Goal: Entertainment & Leisure: Consume media (video, audio)

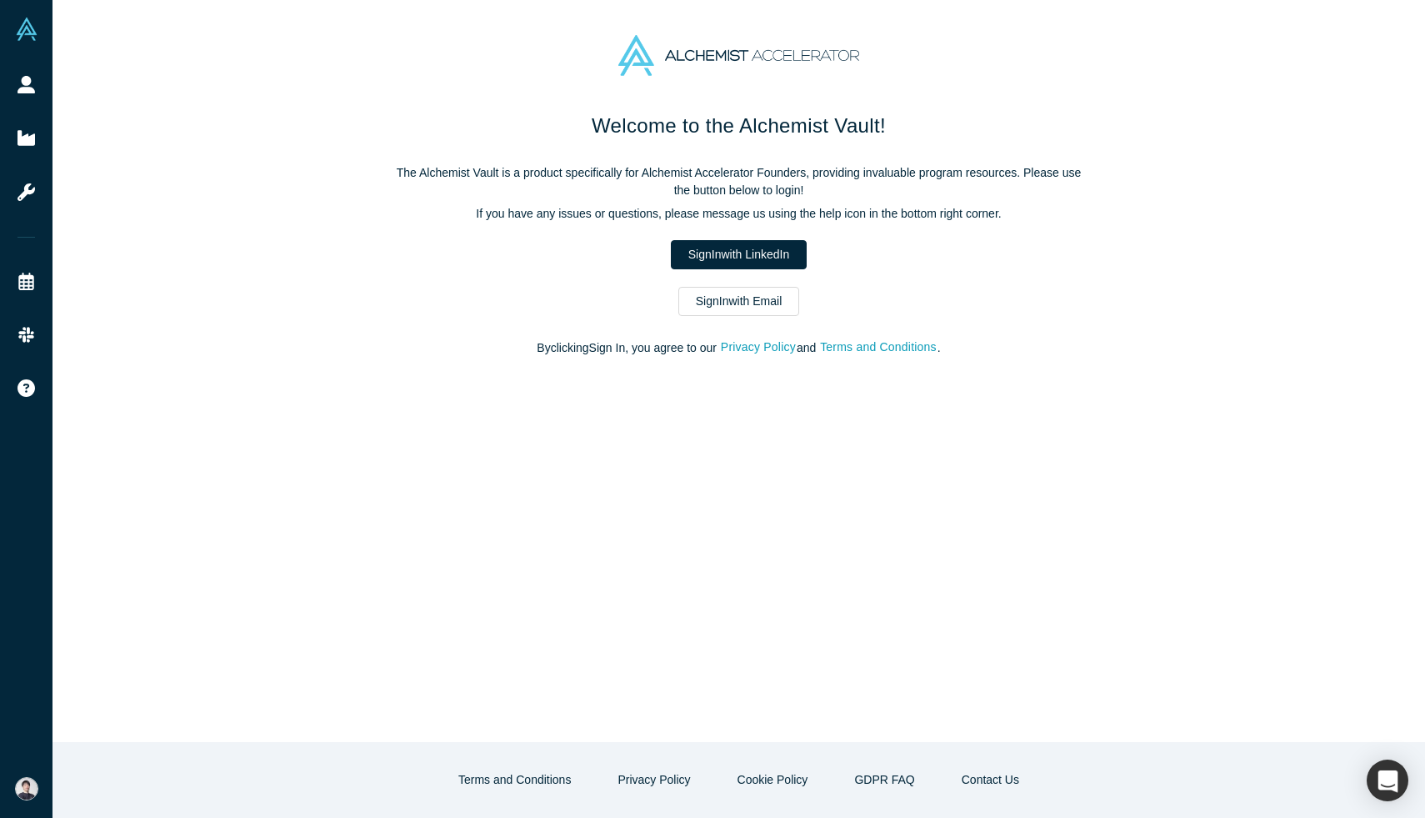
click at [709, 257] on link "Sign In with LinkedIn" at bounding box center [739, 254] width 136 height 29
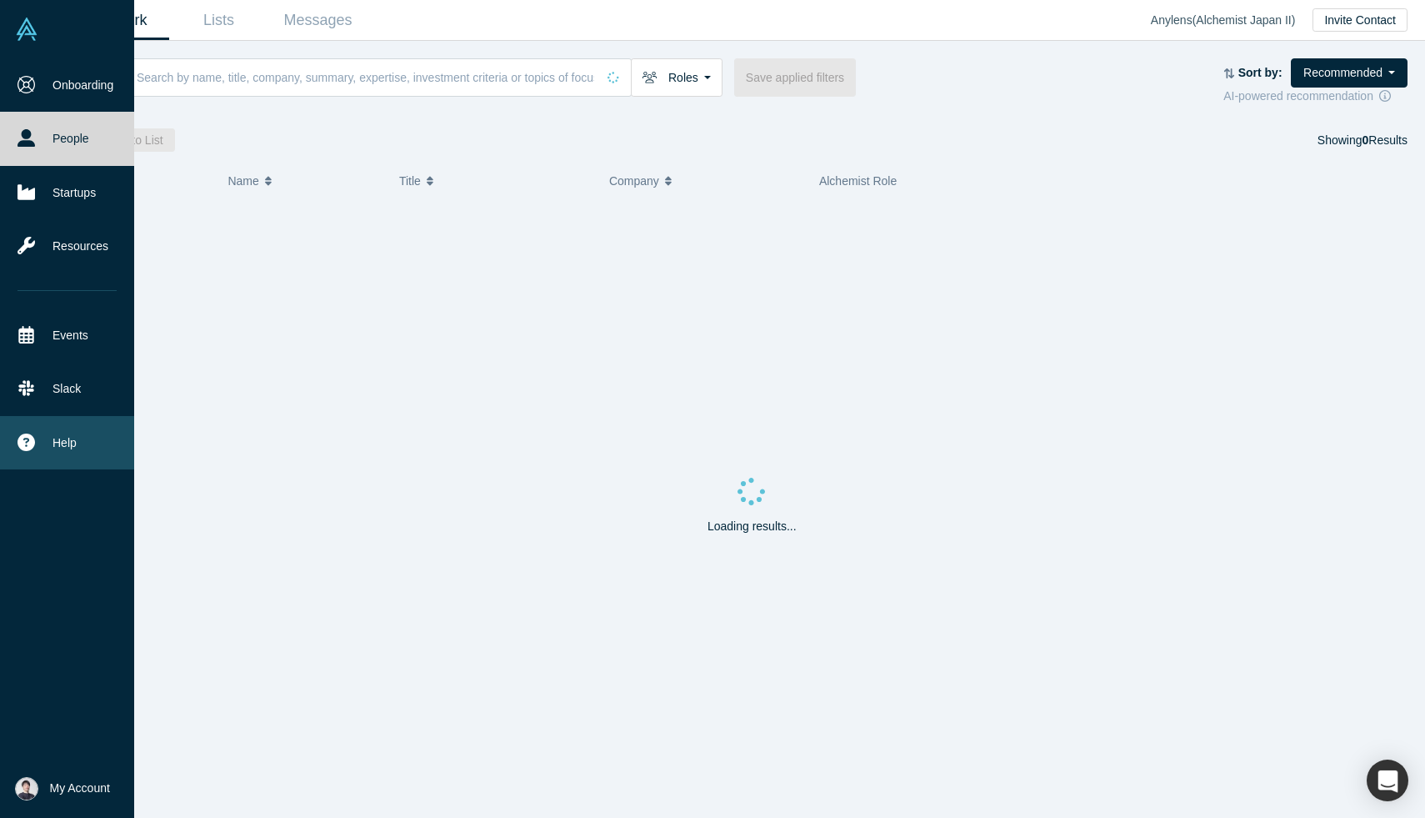
click at [25, 443] on icon at bounding box center [27, 442] width 18 height 18
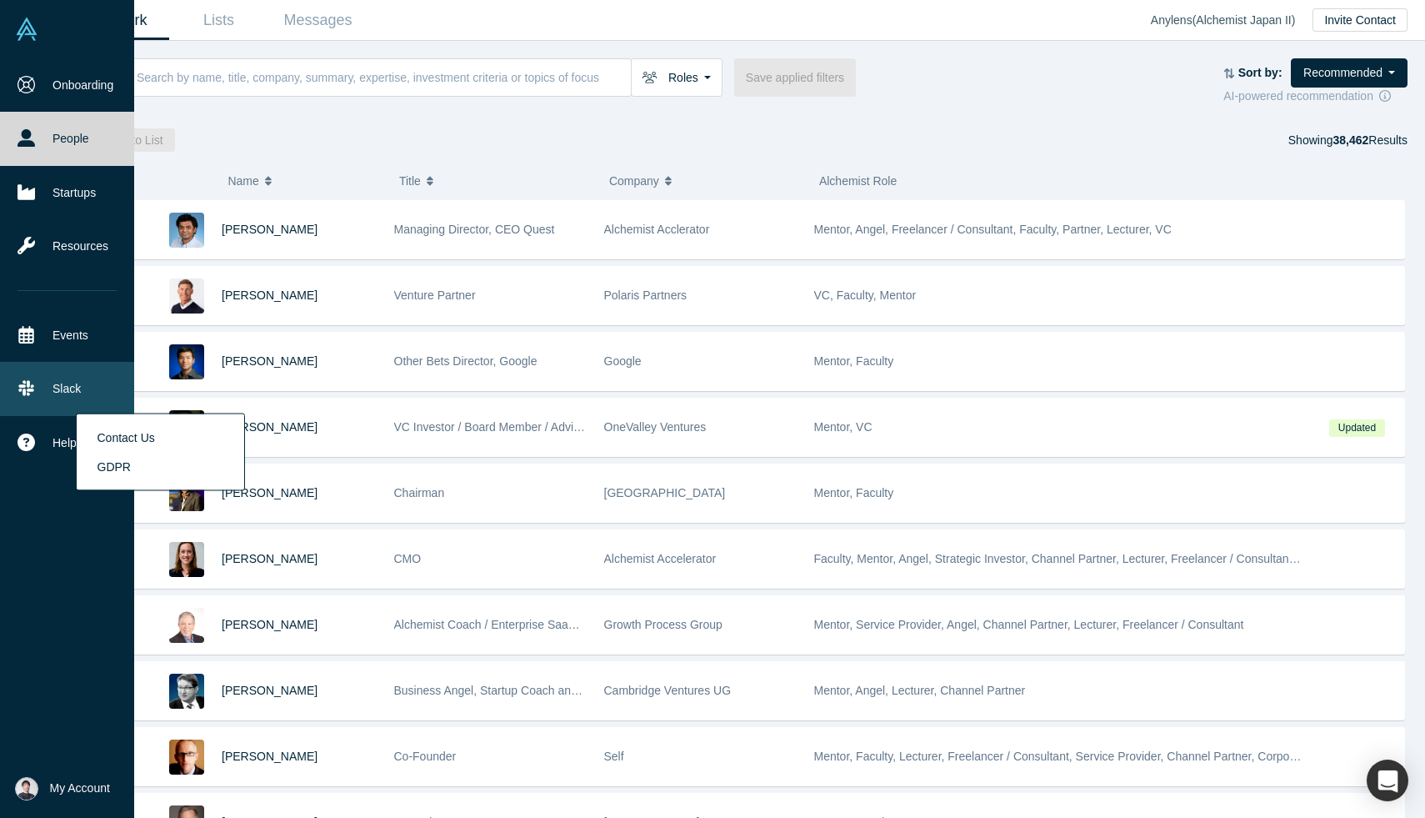
click at [61, 392] on link "Slack" at bounding box center [67, 388] width 134 height 53
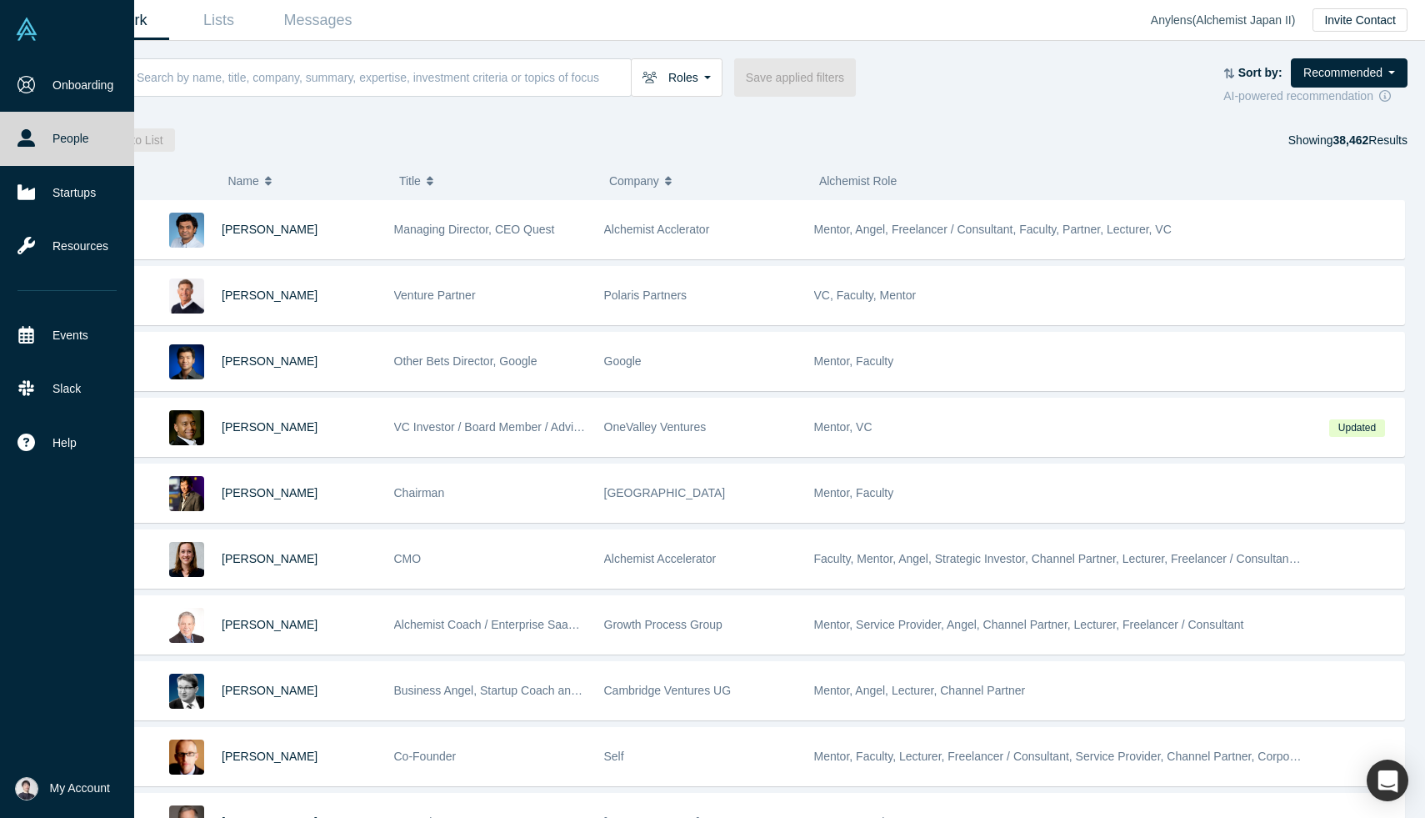
click at [64, 794] on span "My Account" at bounding box center [80, 788] width 60 height 18
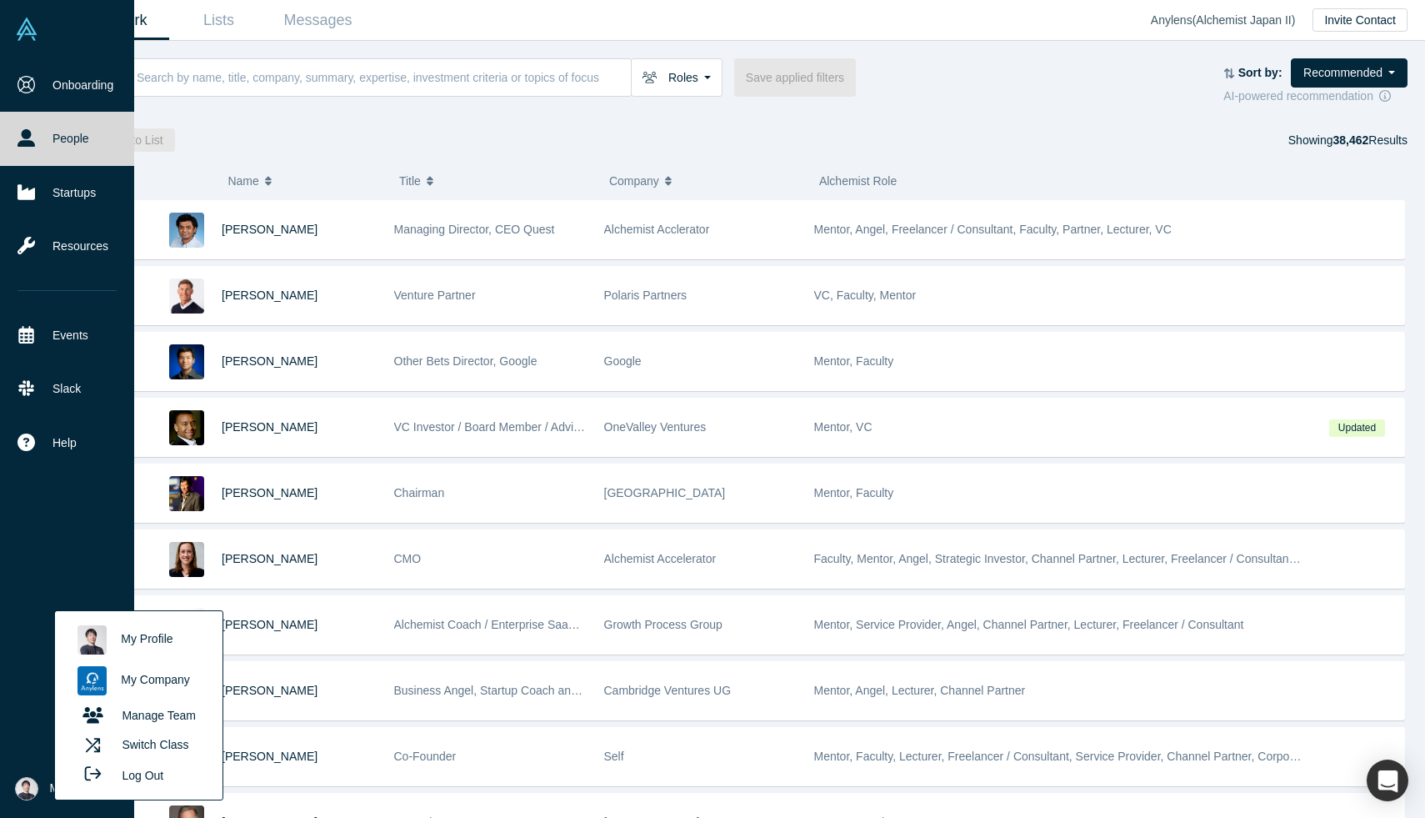
click at [38, 790] on button "My Account" at bounding box center [62, 788] width 95 height 23
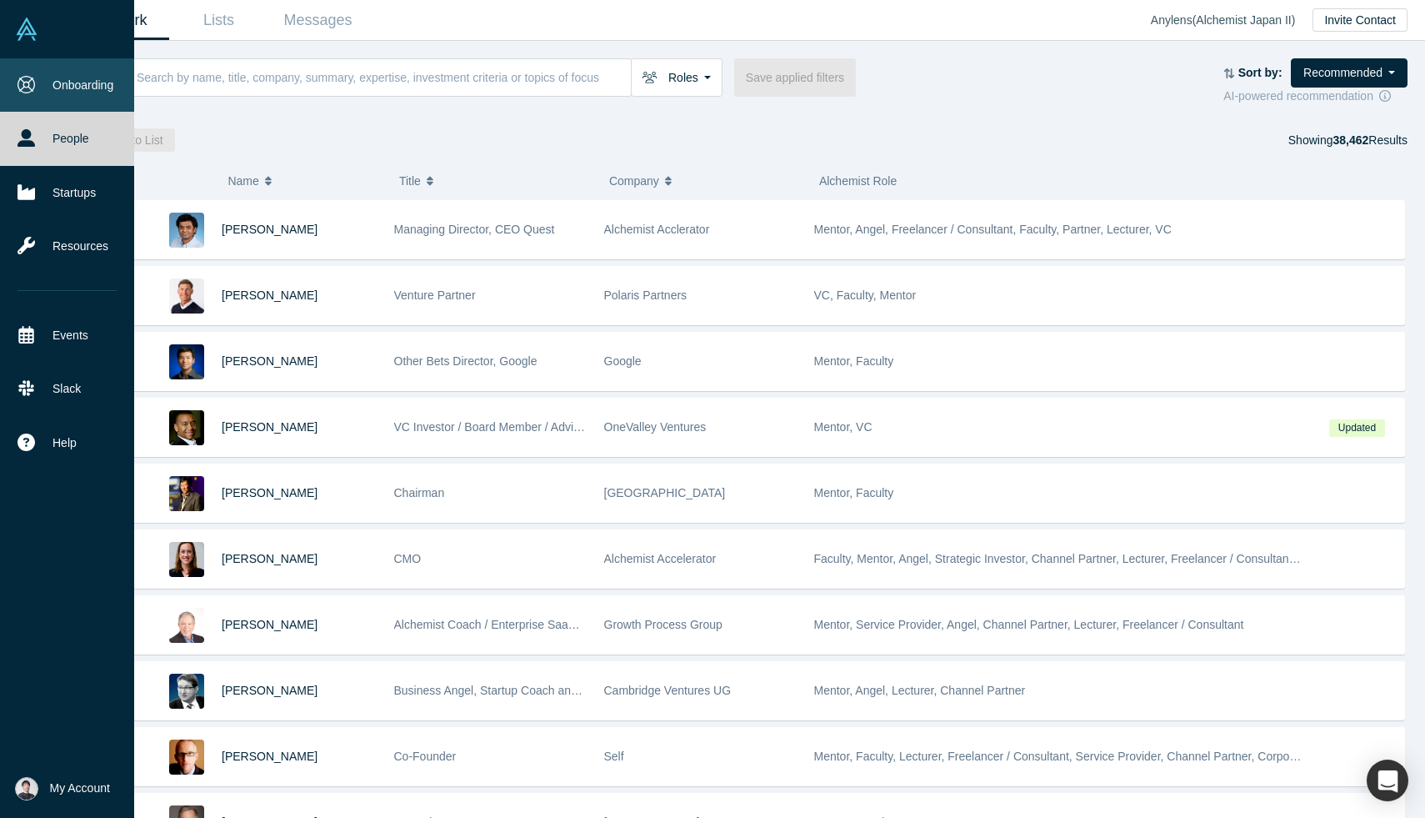
click at [94, 80] on link "Onboarding" at bounding box center [67, 84] width 134 height 53
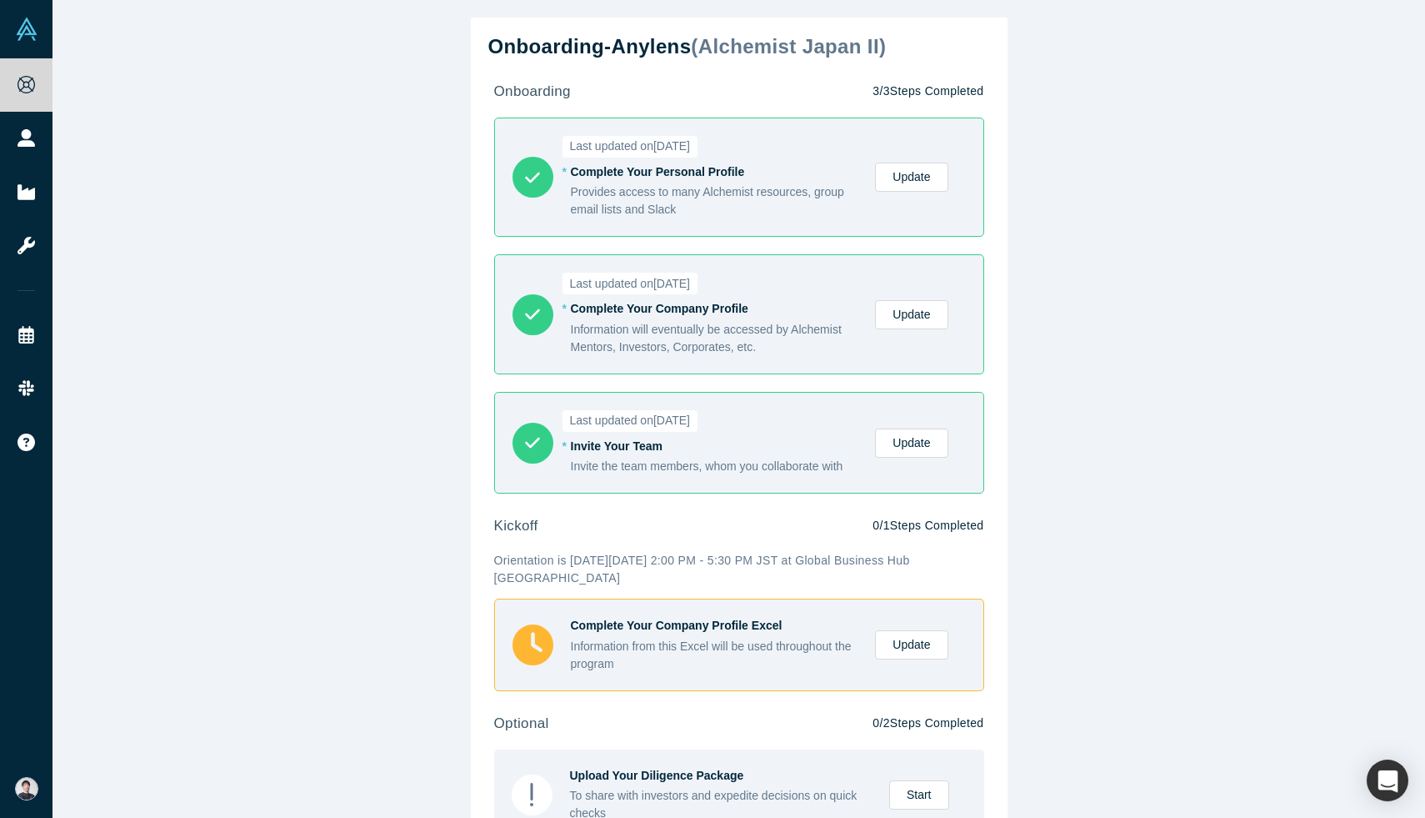
click at [1314, 192] on div "Onboarding - Anylens ( Alchemist Japan II ) onboarding 3 / 3 Steps Completed La…" at bounding box center [739, 409] width 1373 height 818
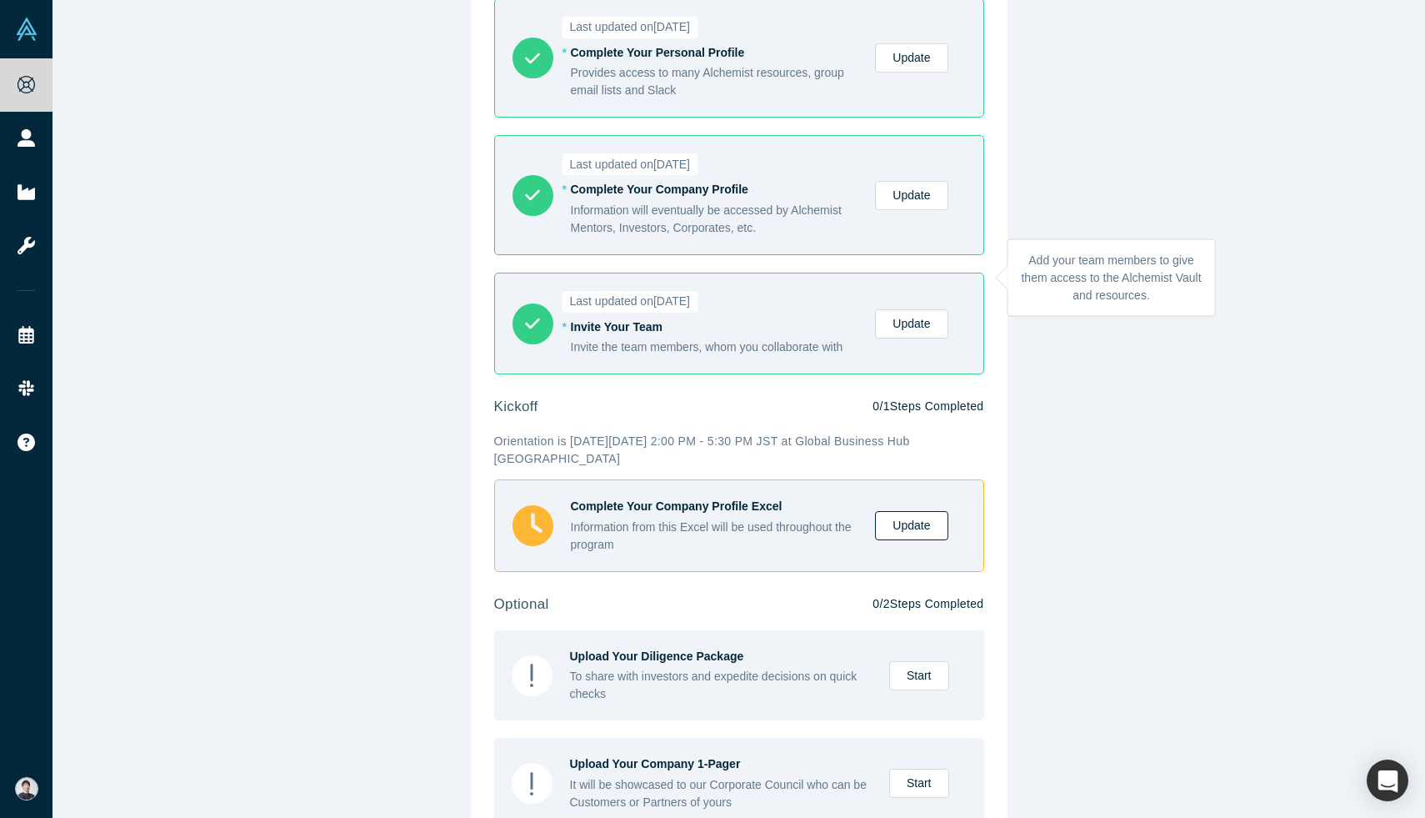
scroll to position [165, 0]
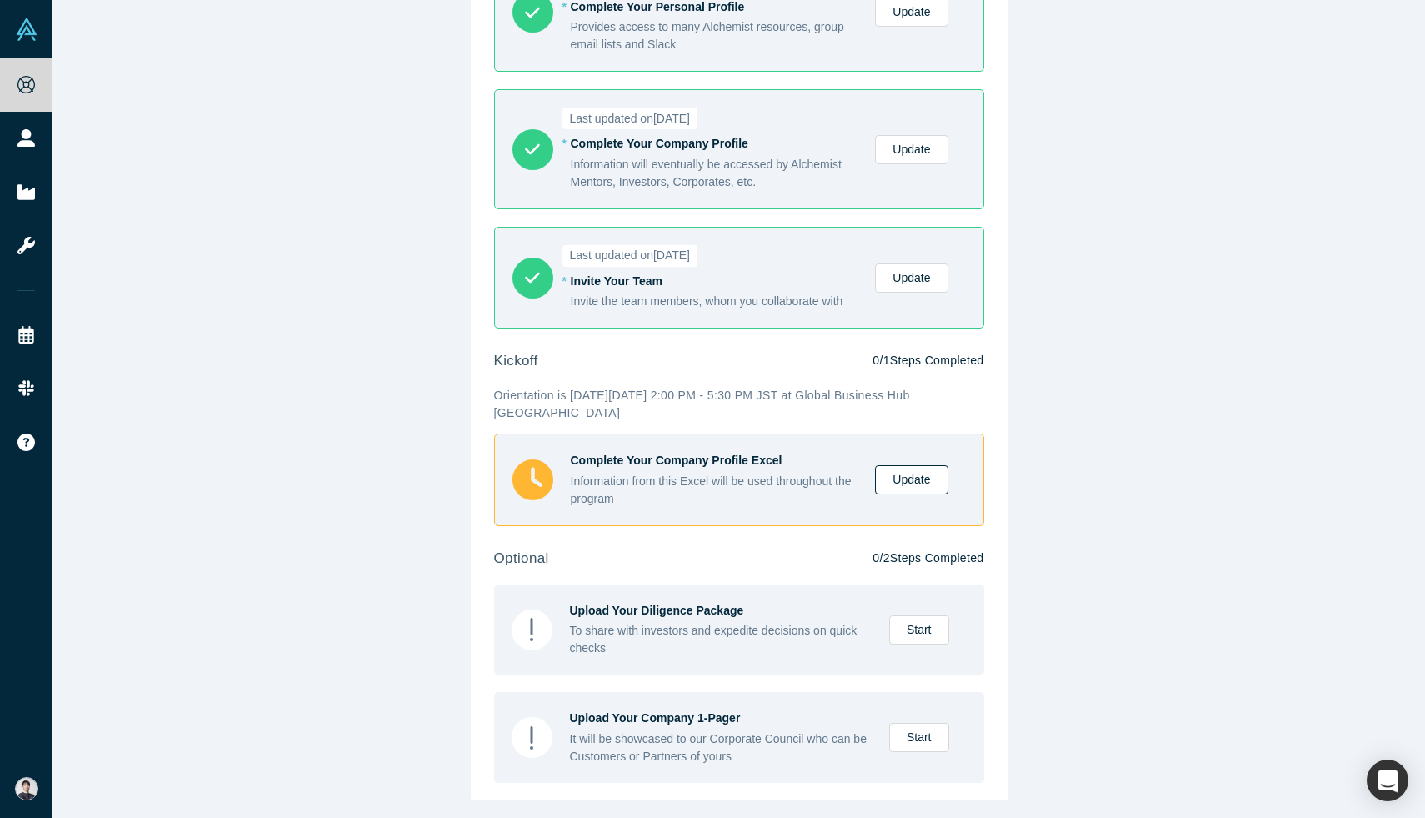
click at [906, 488] on link "Update" at bounding box center [911, 479] width 73 height 29
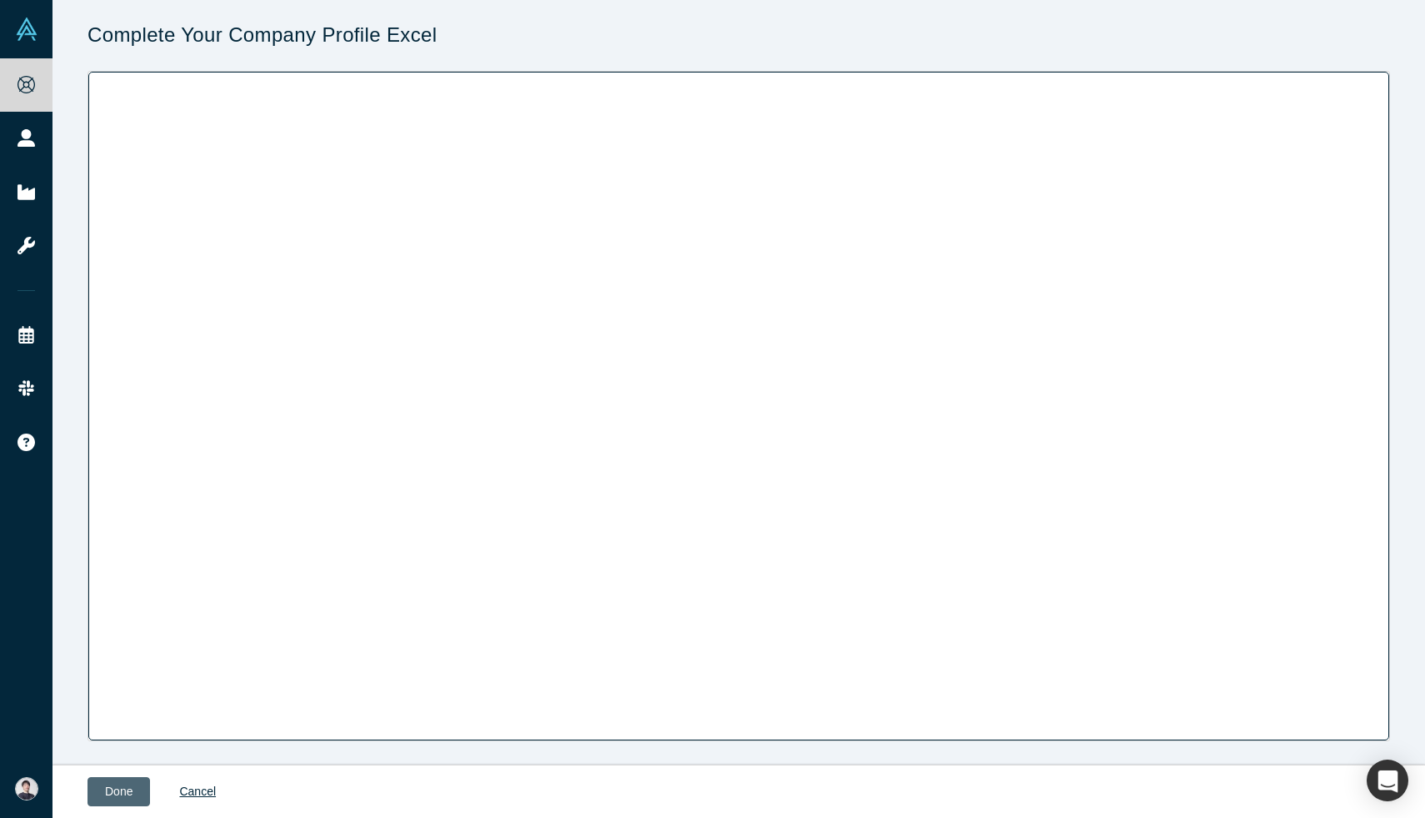
click at [113, 799] on button "Done" at bounding box center [119, 791] width 63 height 29
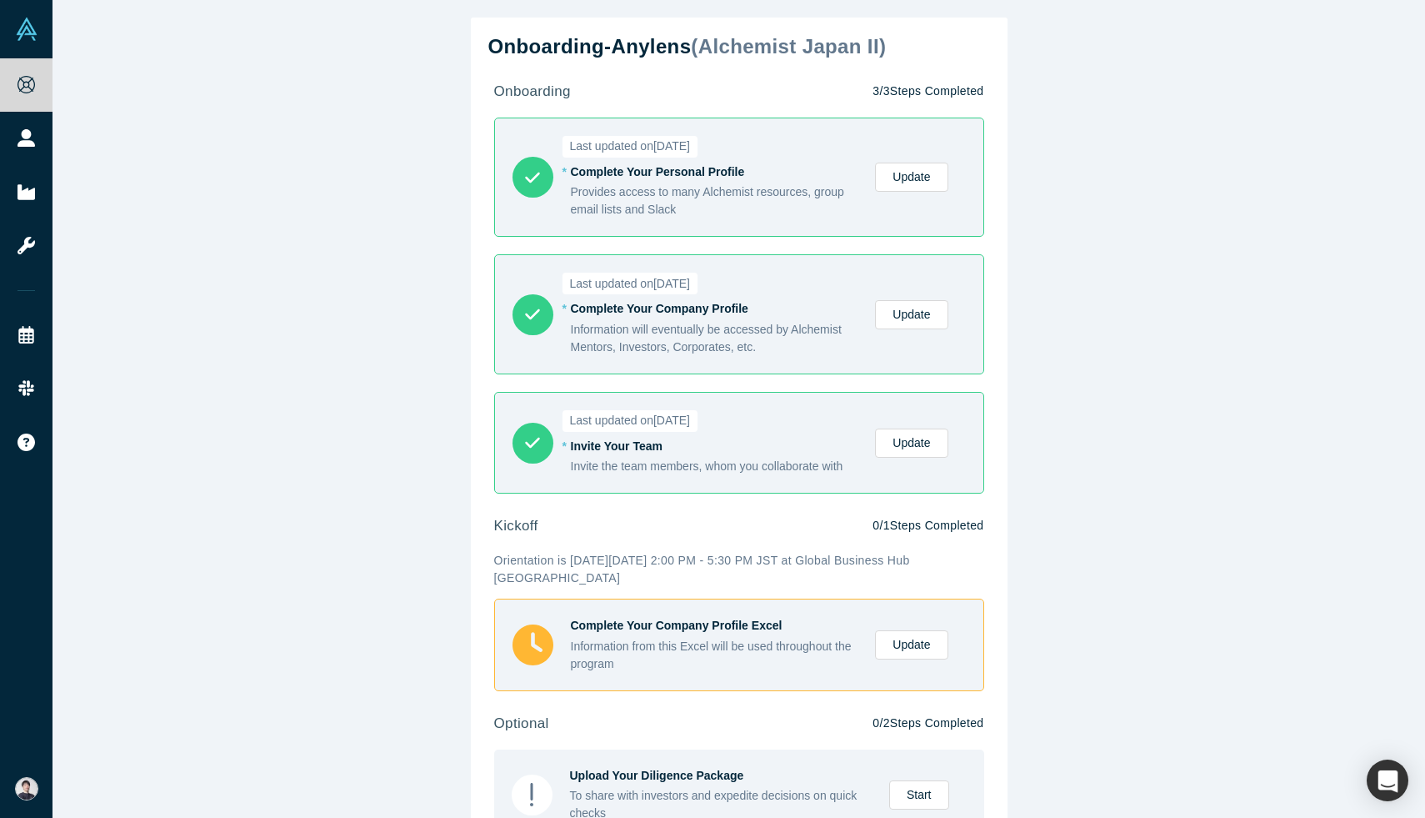
scroll to position [165, 0]
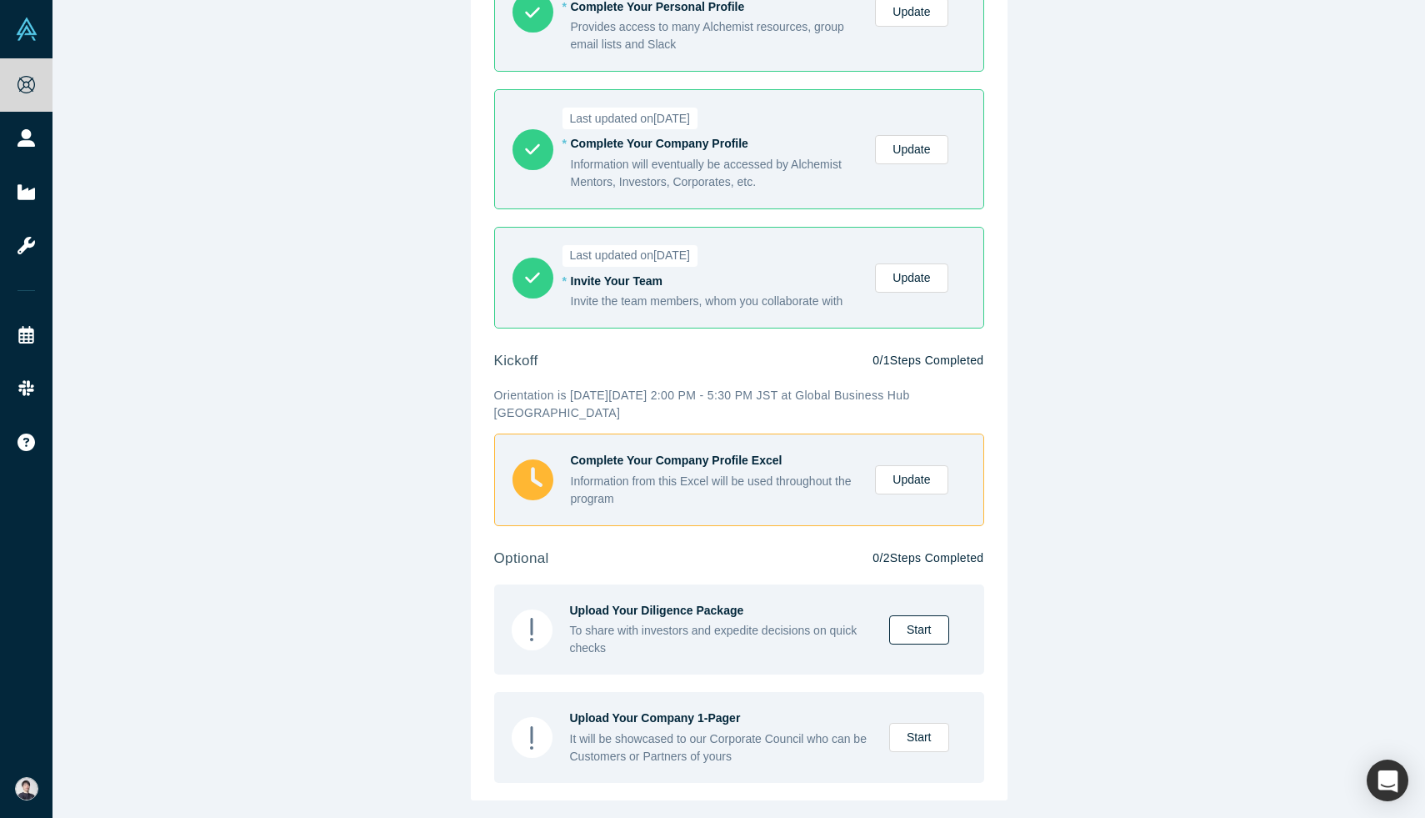
click at [925, 632] on link "Start" at bounding box center [919, 629] width 60 height 29
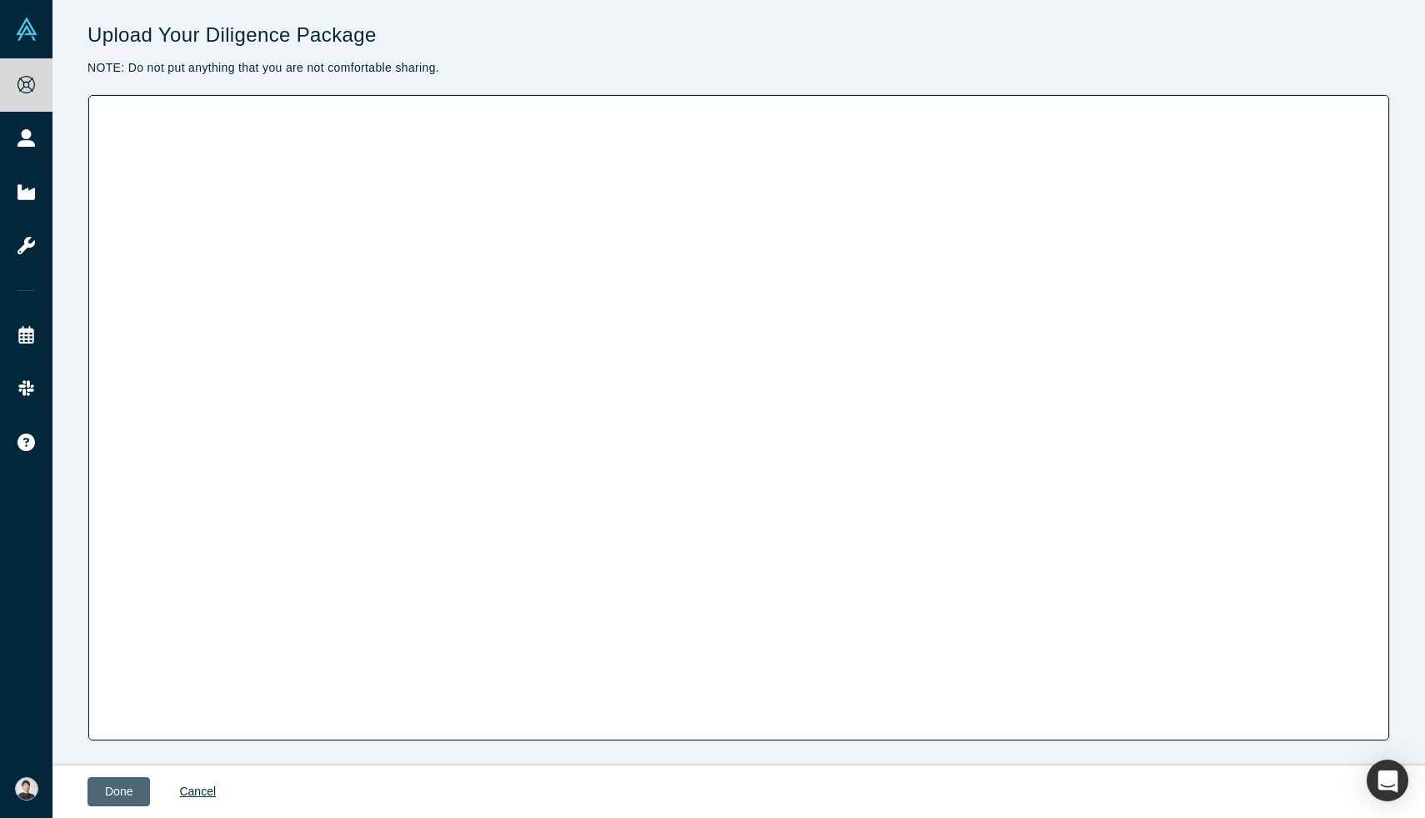
click at [108, 793] on button "Done" at bounding box center [119, 791] width 63 height 29
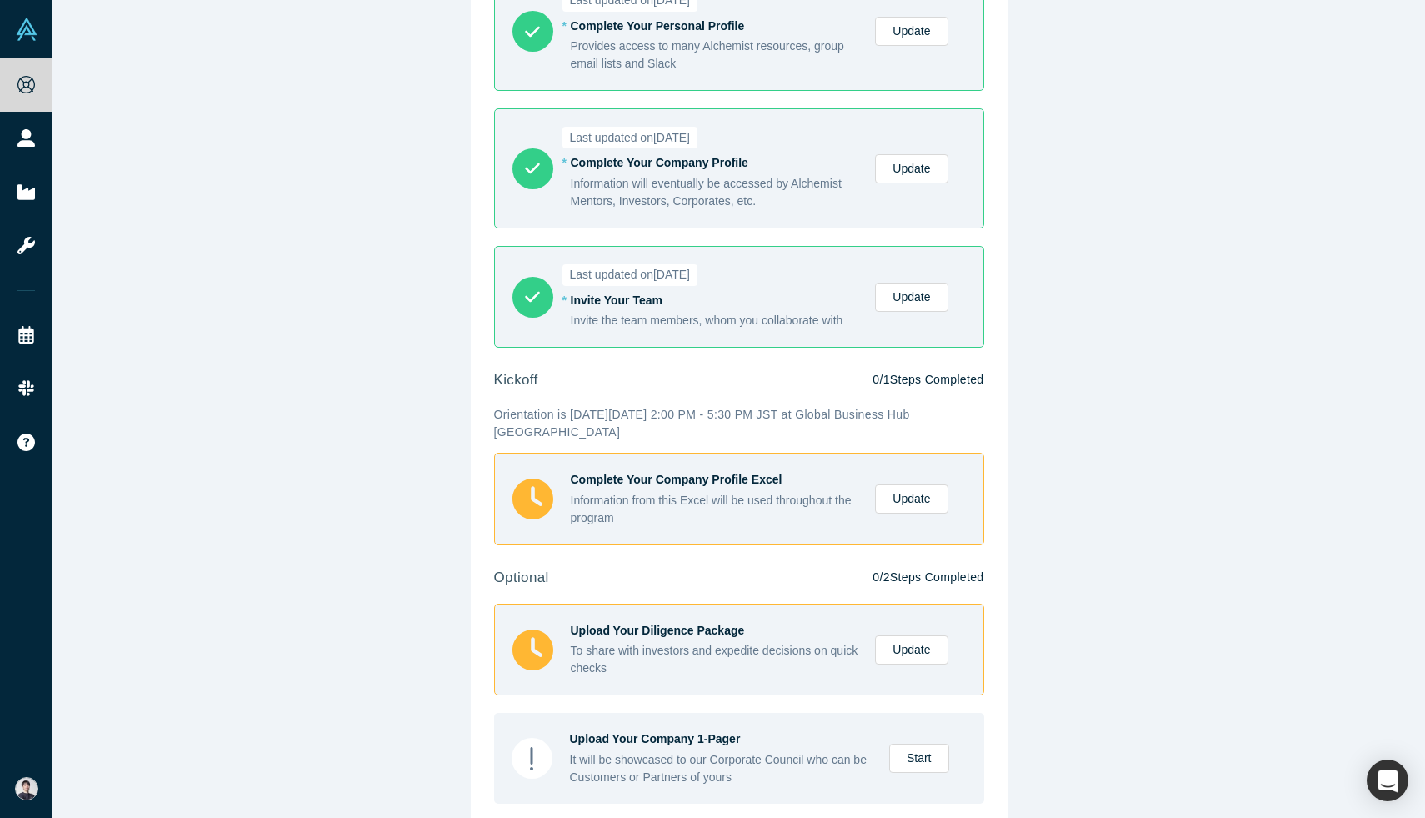
scroll to position [167, 0]
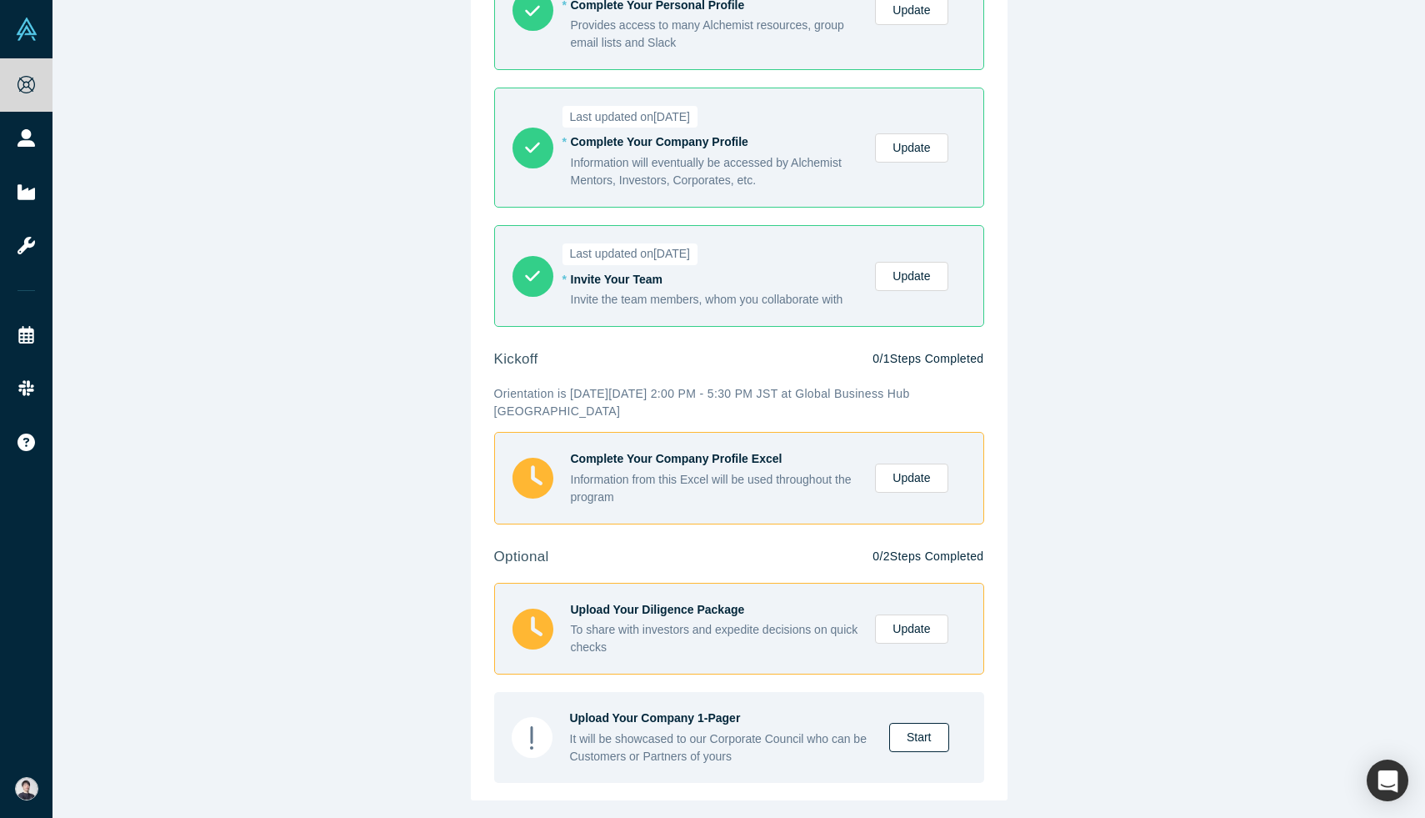
click at [912, 736] on link "Start" at bounding box center [919, 737] width 60 height 29
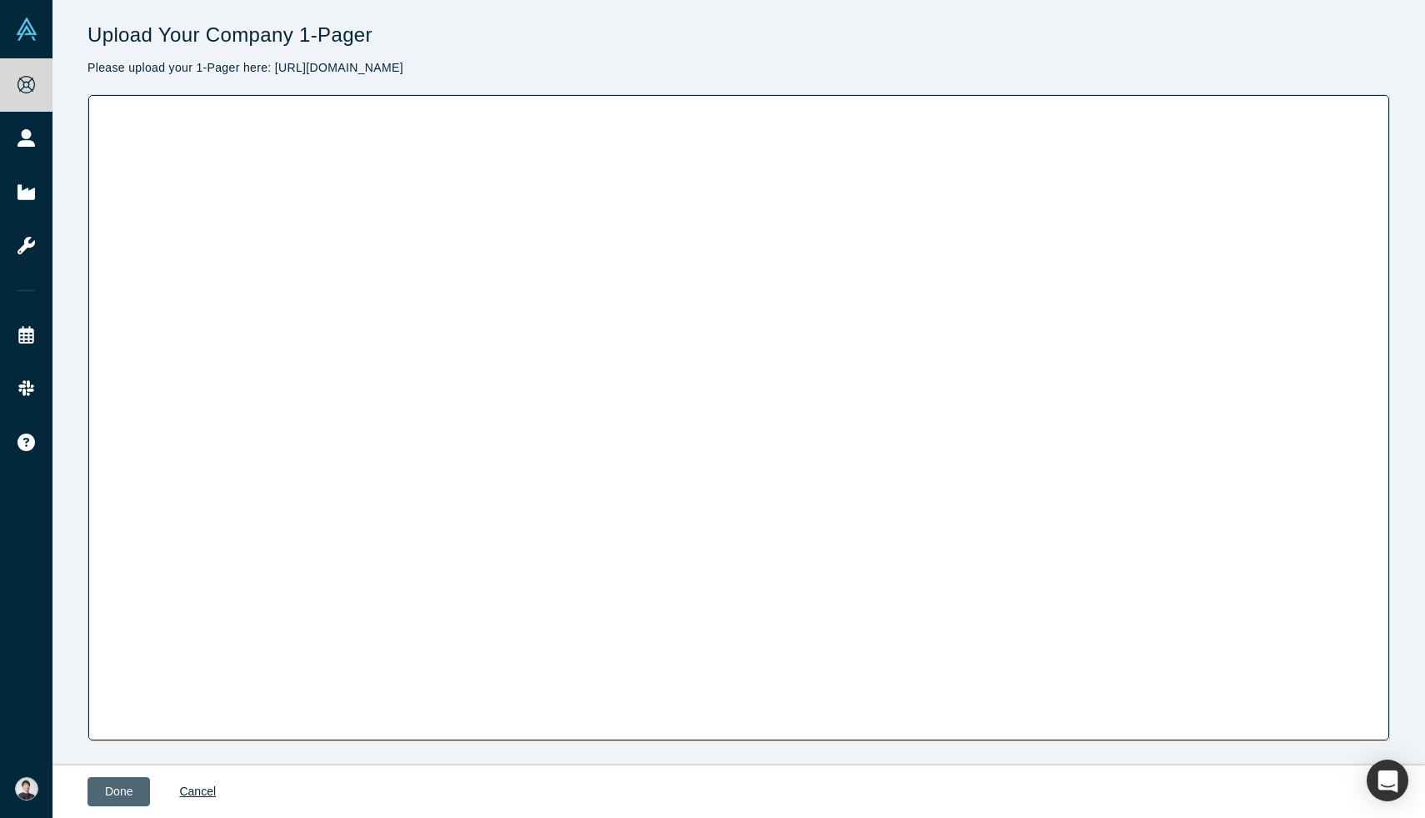
click at [139, 794] on button "Done" at bounding box center [119, 791] width 63 height 29
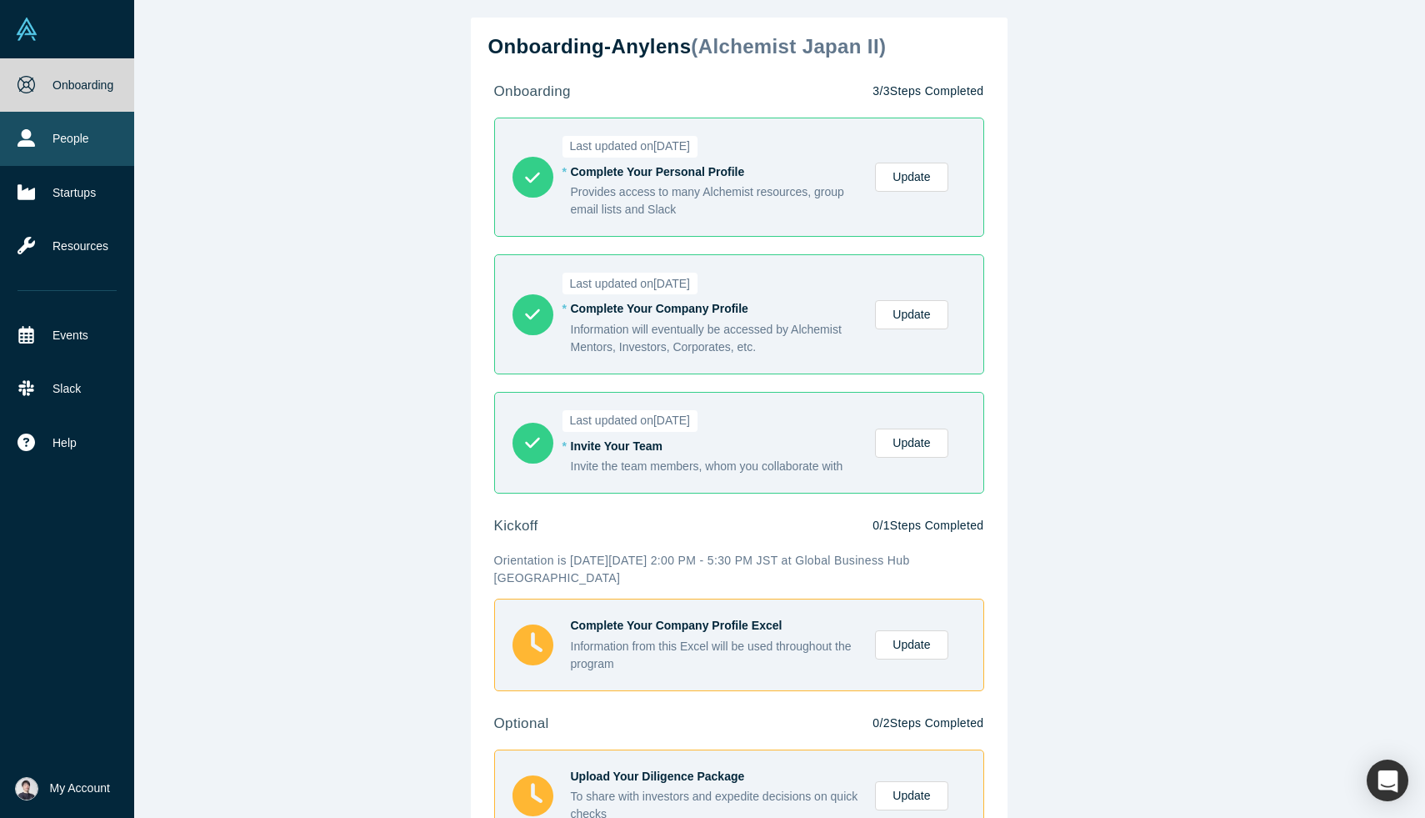
click at [73, 135] on link "People" at bounding box center [67, 138] width 134 height 53
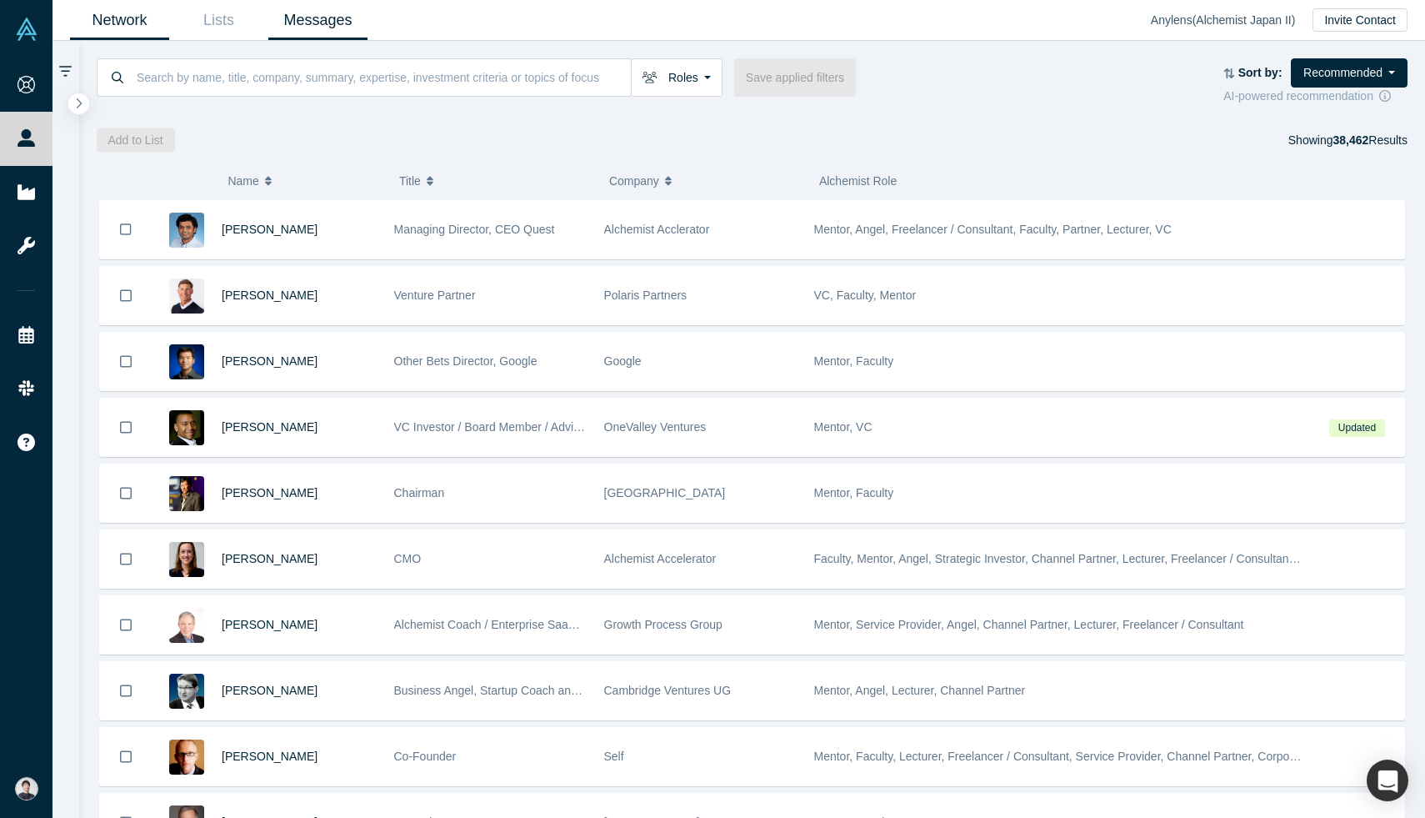
click at [324, 28] on link "Messages" at bounding box center [317, 20] width 99 height 39
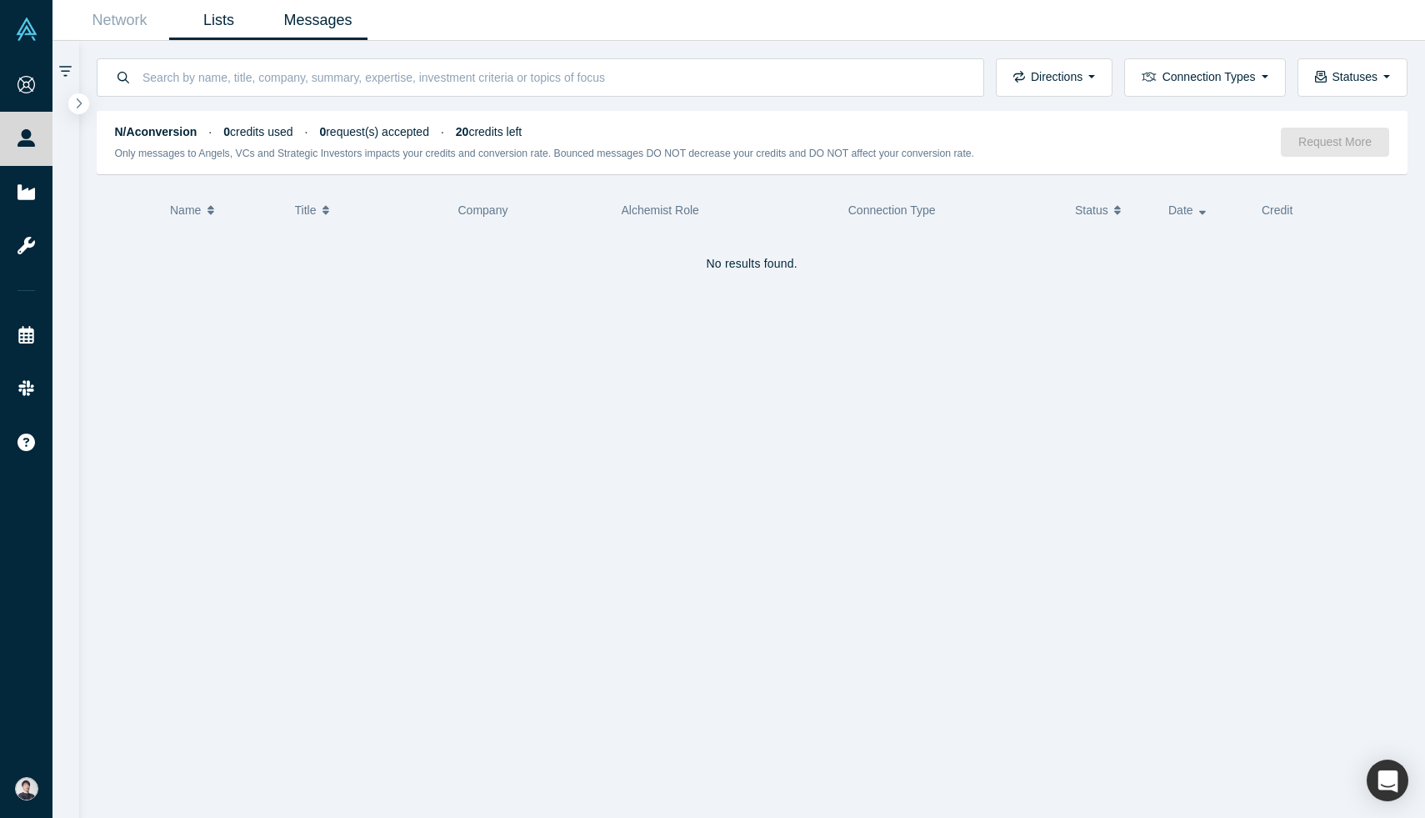
click at [209, 23] on link "Lists" at bounding box center [218, 20] width 99 height 39
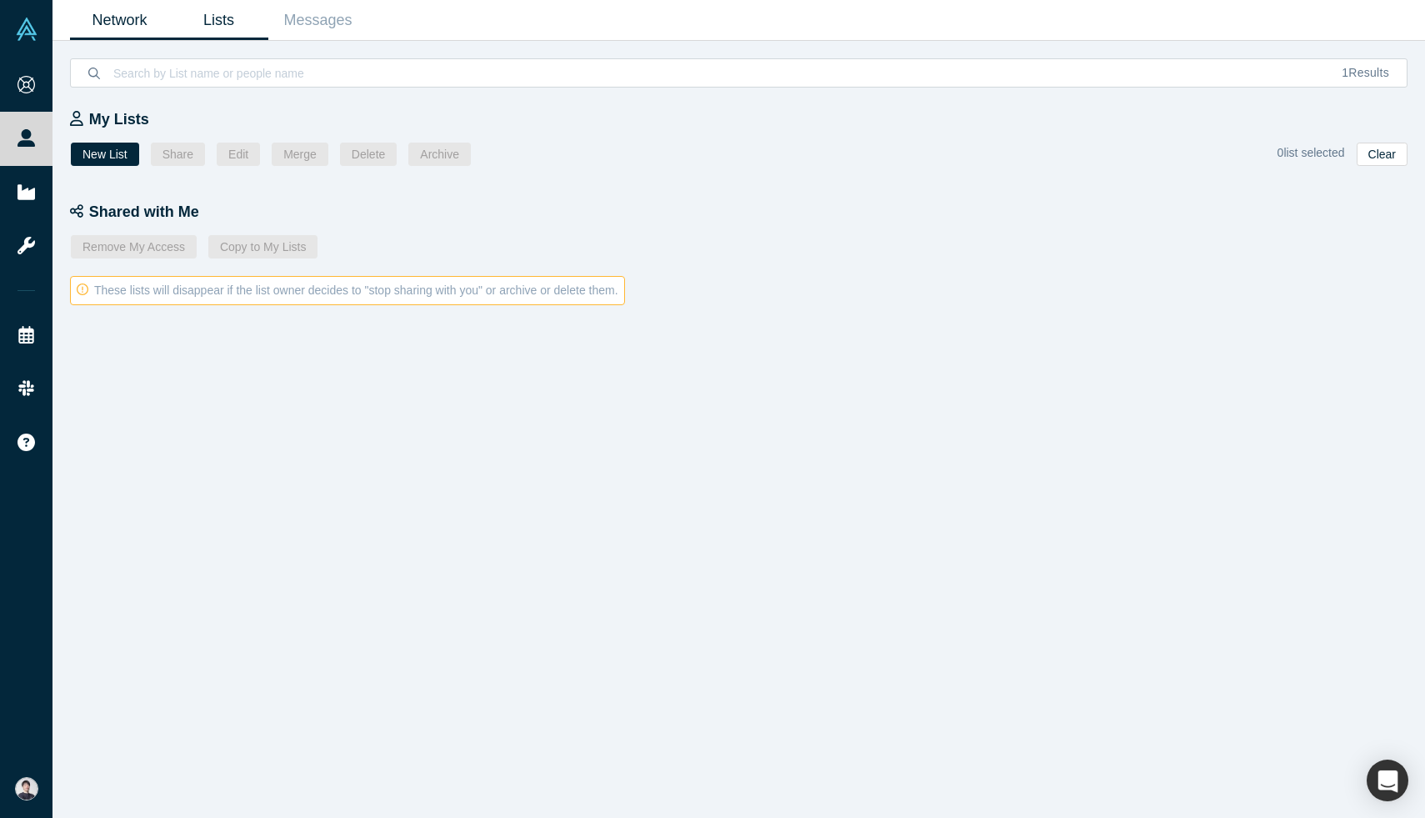
click at [126, 23] on link "Network" at bounding box center [119, 20] width 99 height 39
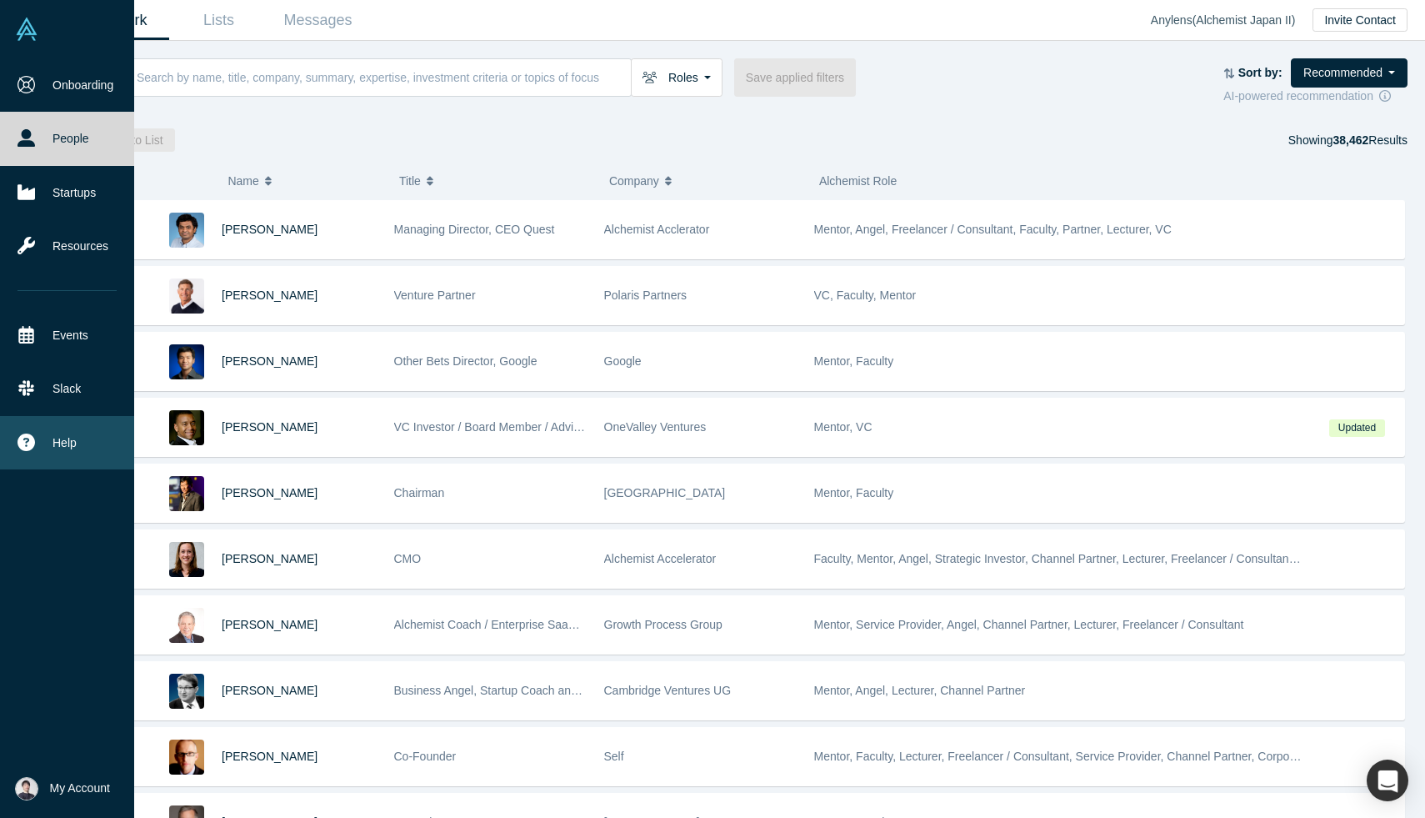
click at [102, 437] on button "Help" at bounding box center [67, 442] width 134 height 53
click at [152, 438] on link "Contact Us" at bounding box center [161, 437] width 138 height 29
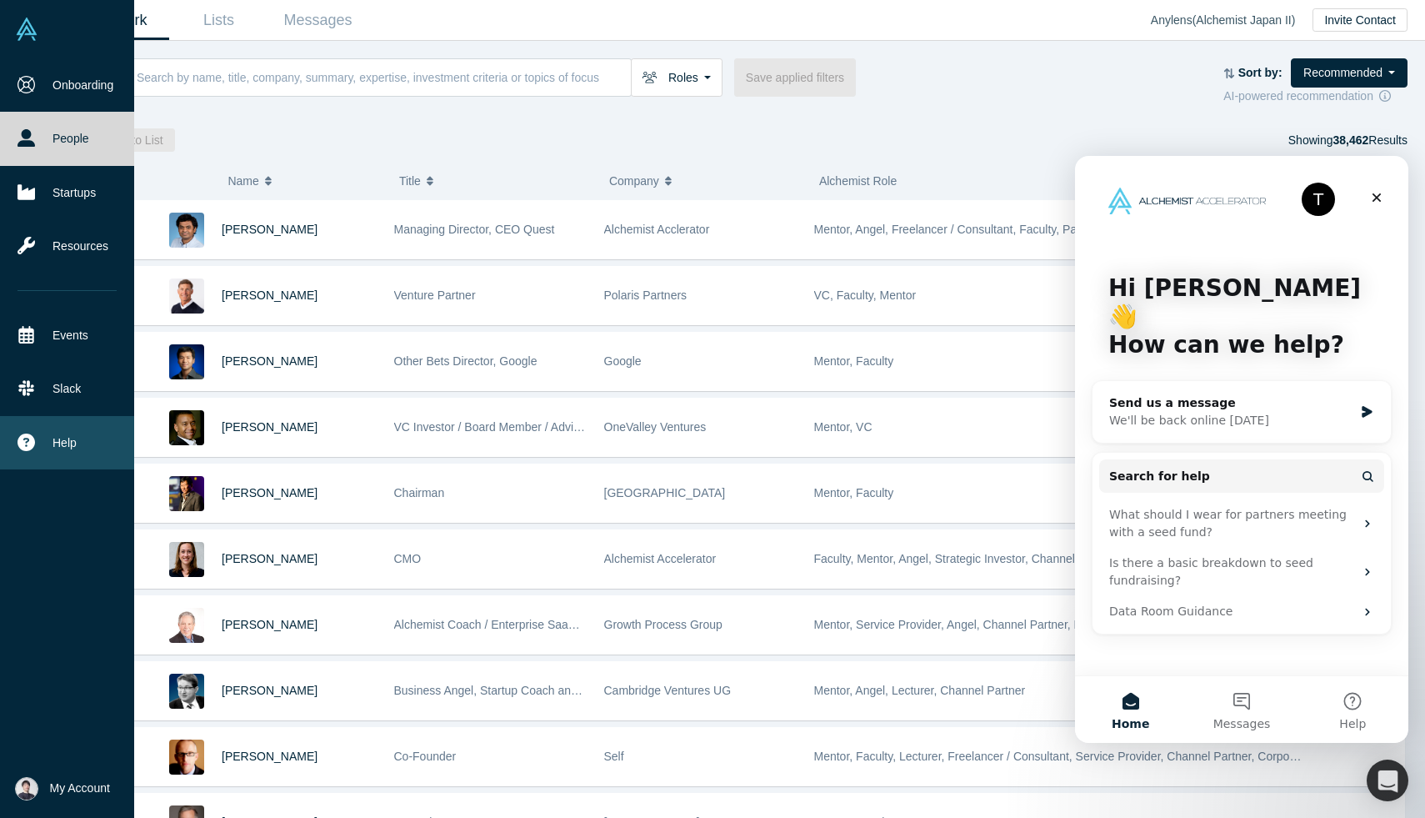
click at [38, 444] on button "Help" at bounding box center [67, 442] width 134 height 53
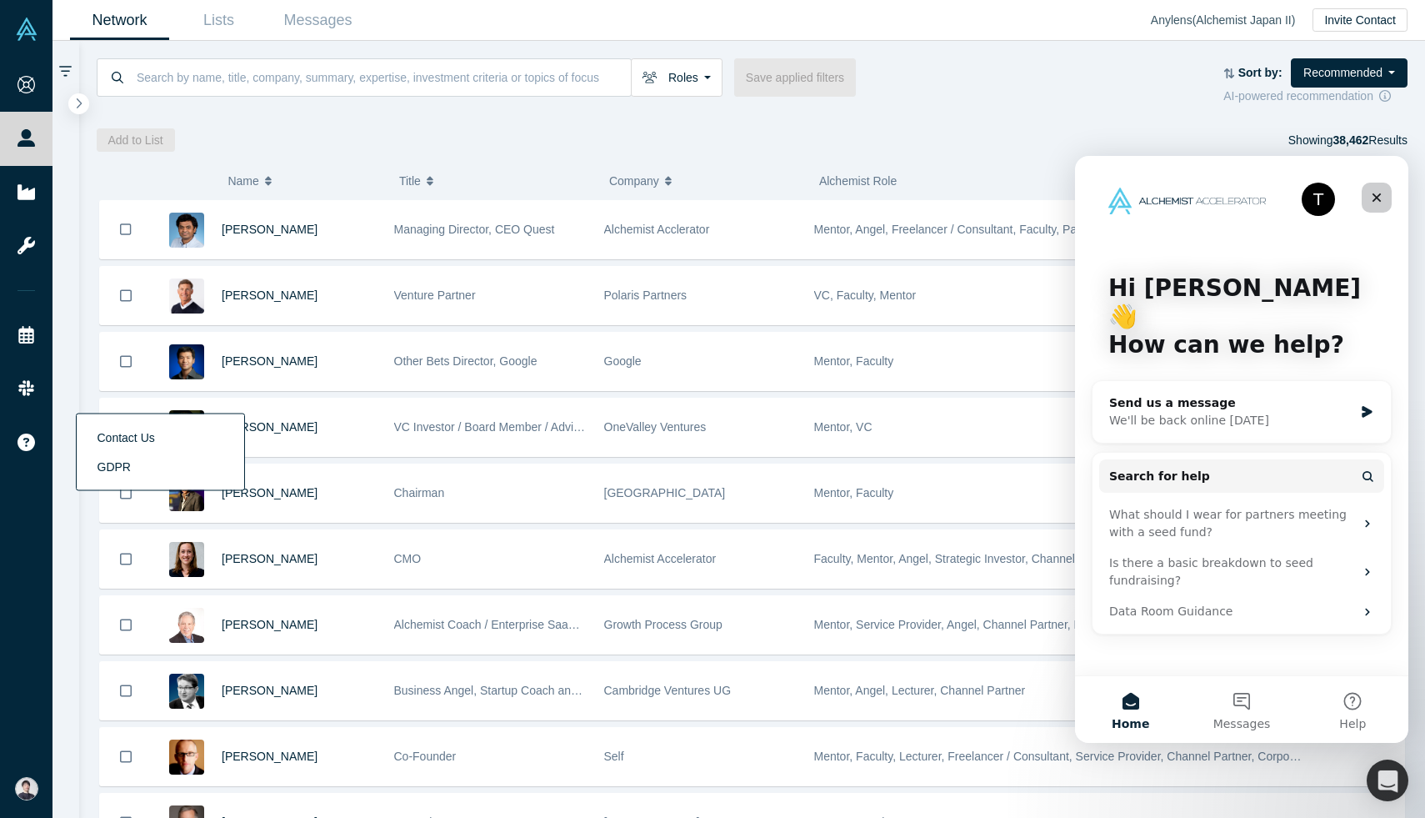
click at [1379, 204] on div "Close" at bounding box center [1377, 198] width 30 height 30
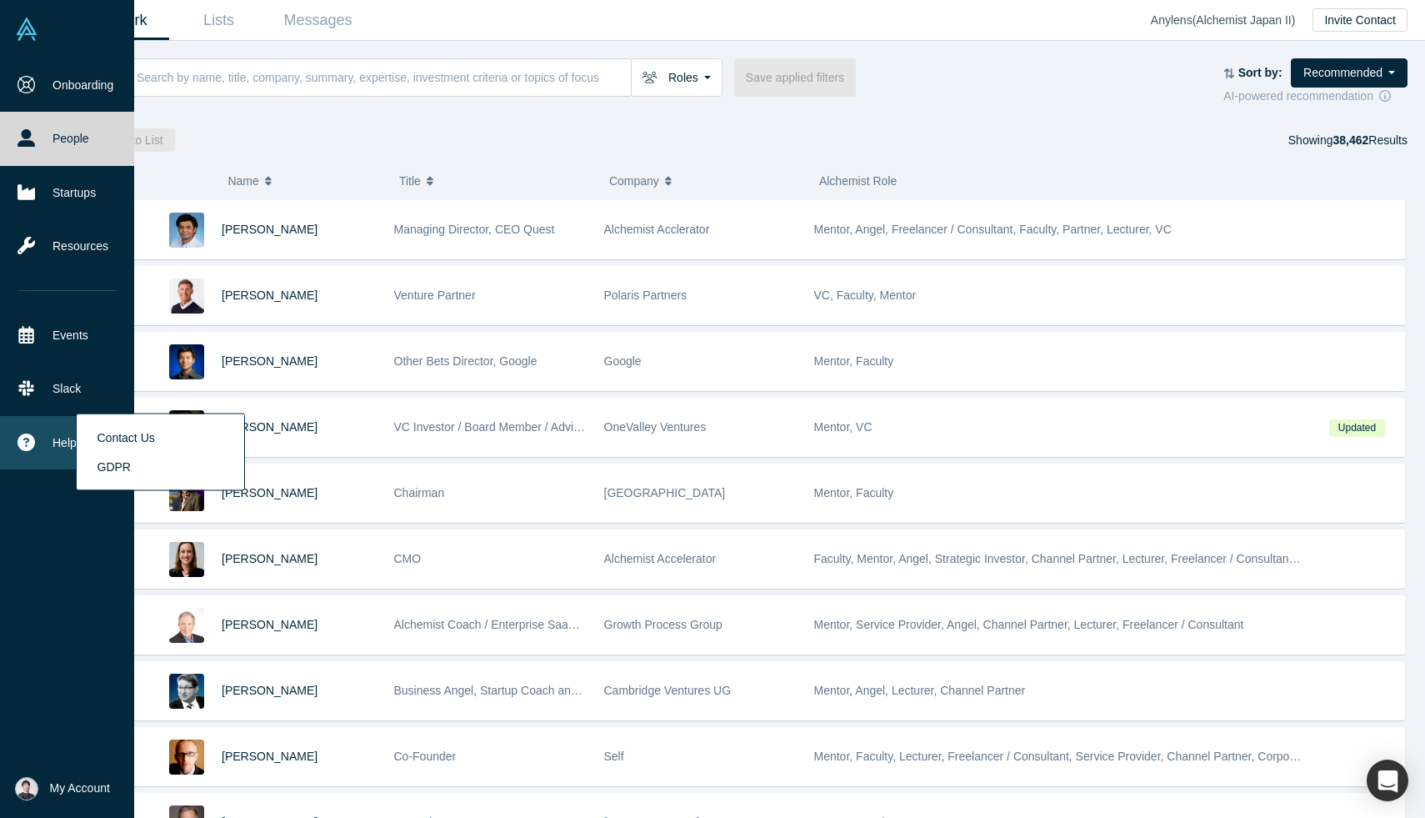
click at [113, 469] on link "GDPR" at bounding box center [161, 466] width 138 height 29
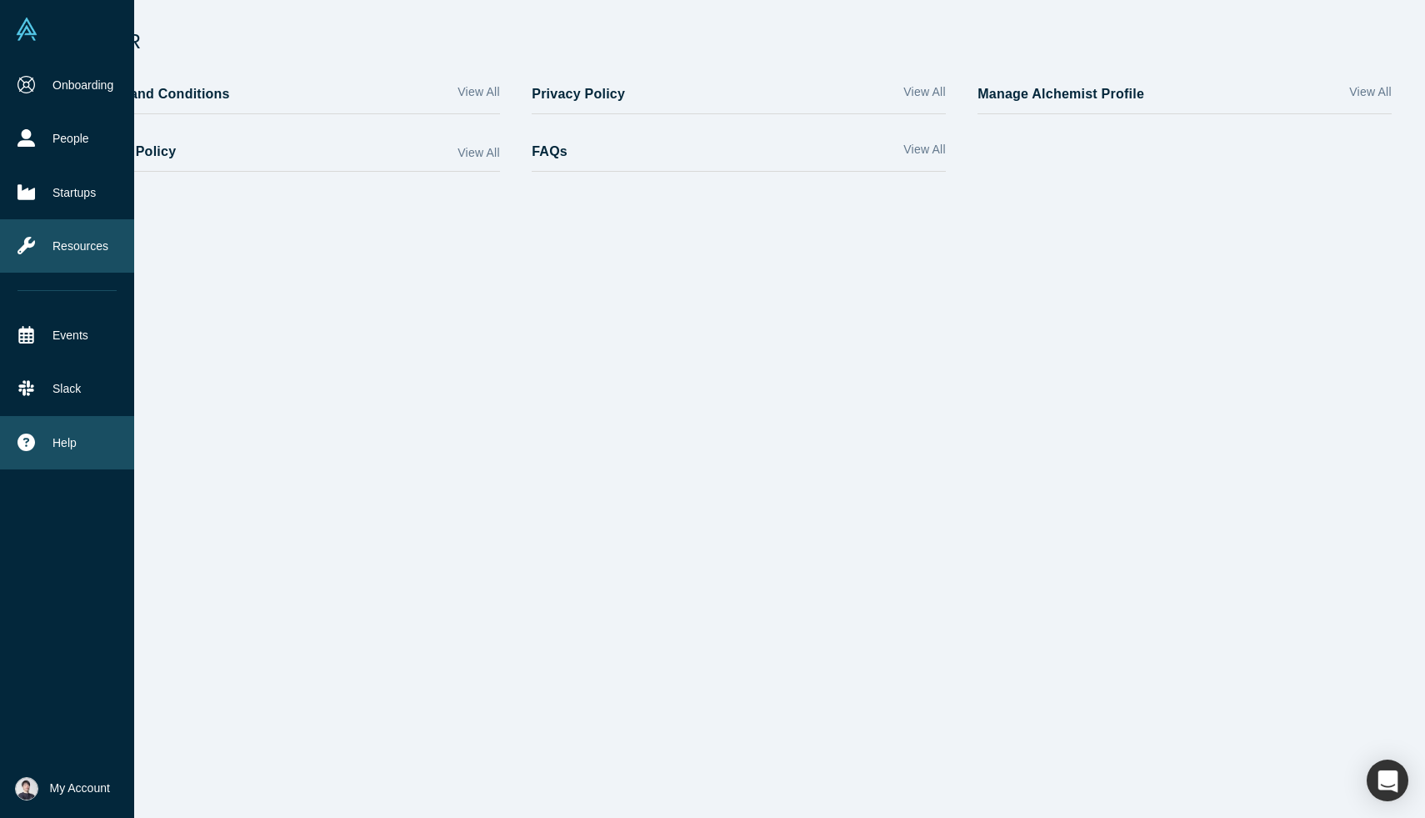
click at [75, 238] on link "Resources" at bounding box center [67, 245] width 134 height 53
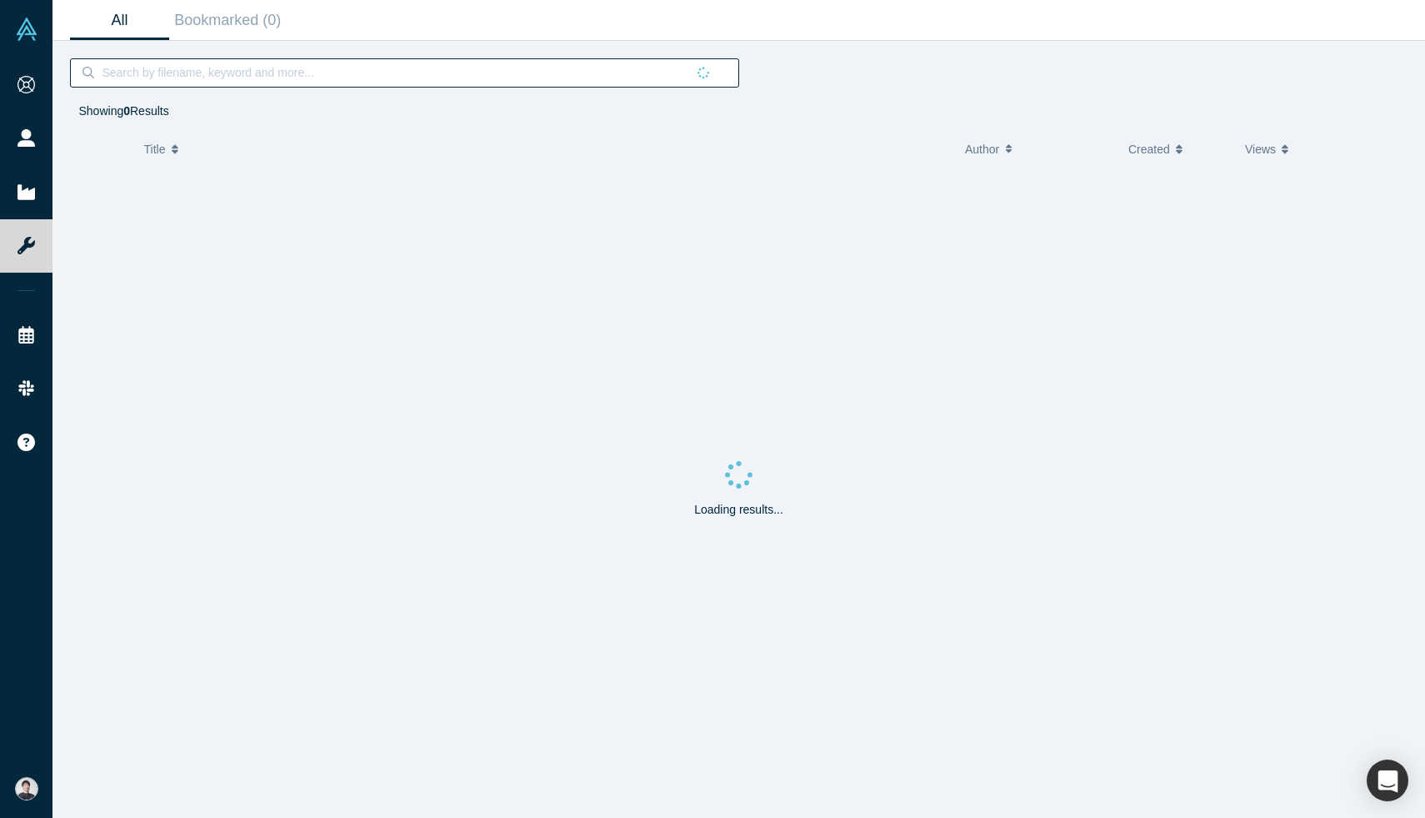
click at [377, 80] on input at bounding box center [392, 73] width 585 height 22
type input "t"
type input "pilot"
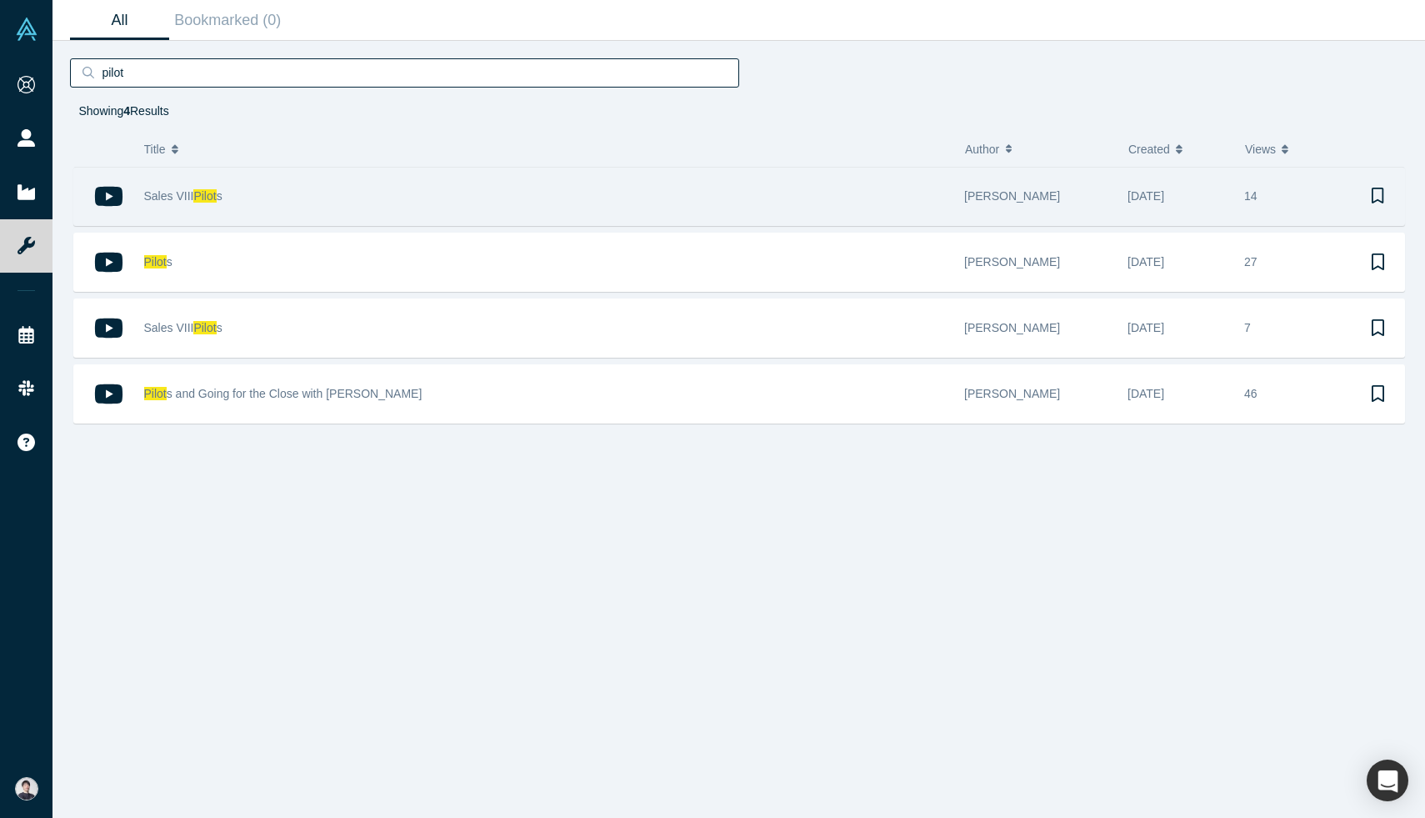
click at [343, 218] on div "Sales VIII Pilot s" at bounding box center [546, 197] width 804 height 58
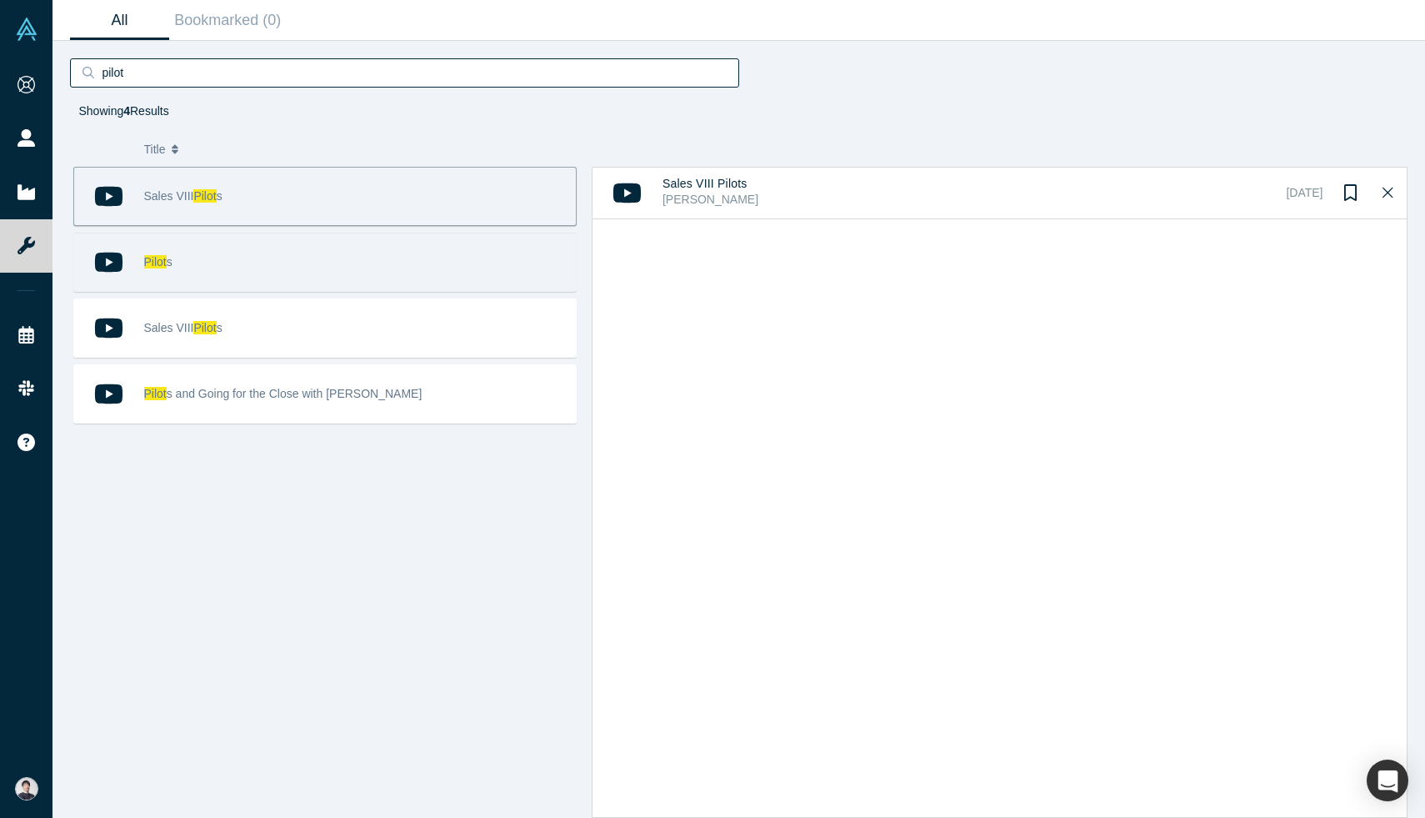
click at [171, 270] on div "Pilot s" at bounding box center [355, 262] width 423 height 58
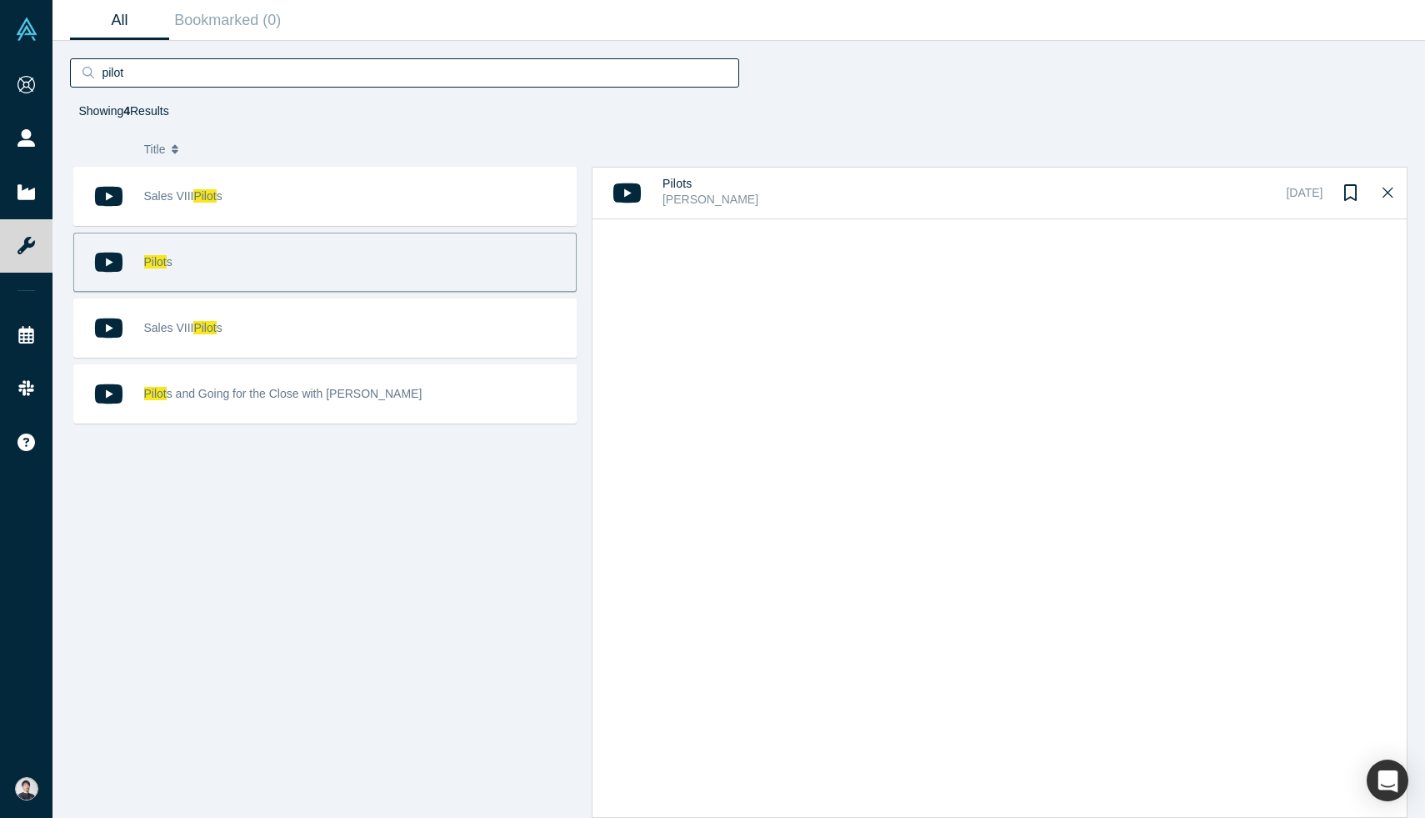
click at [268, 254] on div "Pilot s" at bounding box center [355, 262] width 423 height 58
click at [176, 254] on div "Pilot s" at bounding box center [355, 262] width 423 height 58
click at [360, 248] on div "Pilot s" at bounding box center [355, 262] width 423 height 58
click at [624, 198] on icon at bounding box center [628, 192] width 28 height 19
click at [708, 200] on div "Jack O'Holleran" at bounding box center [972, 200] width 618 height 18
